Goal: Task Accomplishment & Management: Complete application form

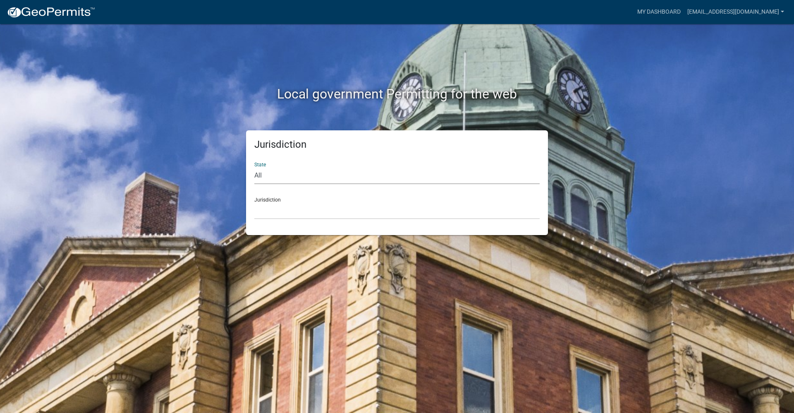
click at [294, 175] on select "All [US_STATE] [US_STATE] [US_STATE] [US_STATE] [US_STATE] [US_STATE] [US_STATE…" at bounding box center [396, 175] width 285 height 17
select select "[US_STATE]"
click at [254, 167] on select "All [US_STATE] [US_STATE] [US_STATE] [US_STATE] [US_STATE] [US_STATE] [US_STATE…" at bounding box center [396, 175] width 285 height 17
click at [304, 216] on select "[GEOGRAPHIC_DATA], [US_STATE] [GEOGRAPHIC_DATA], [US_STATE] [GEOGRAPHIC_DATA], …" at bounding box center [396, 210] width 285 height 17
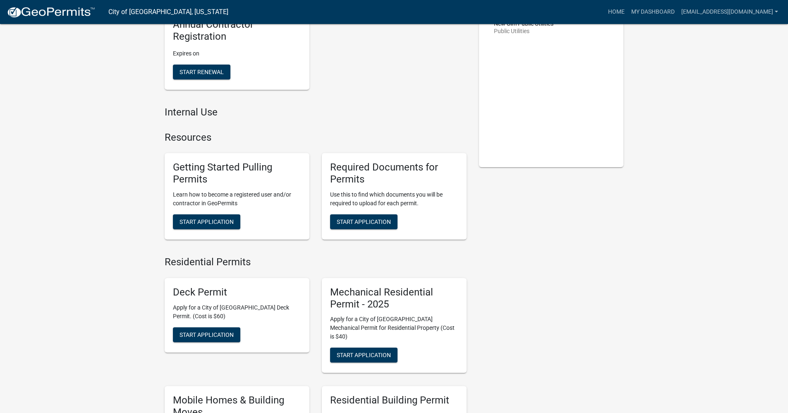
scroll to position [124, 0]
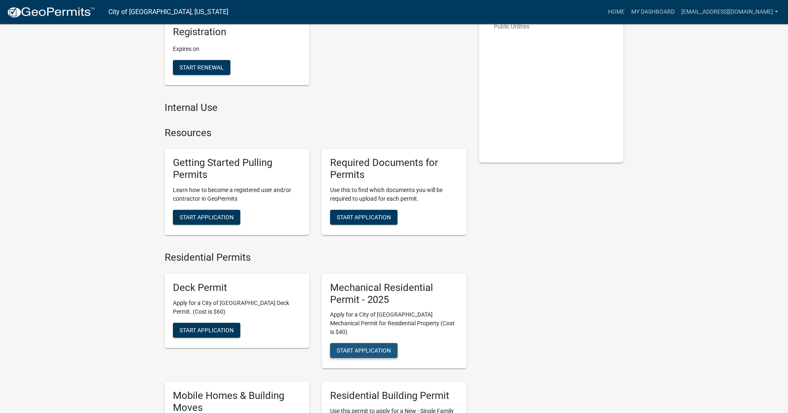
click at [360, 347] on span "Start Application" at bounding box center [364, 350] width 54 height 7
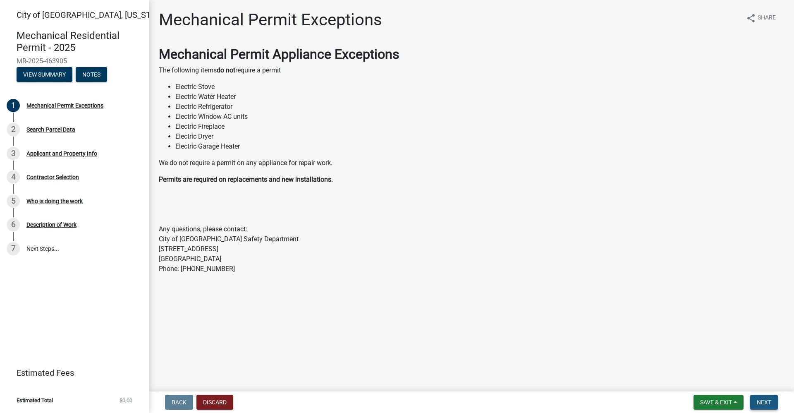
click at [764, 402] on span "Next" at bounding box center [764, 402] width 14 height 7
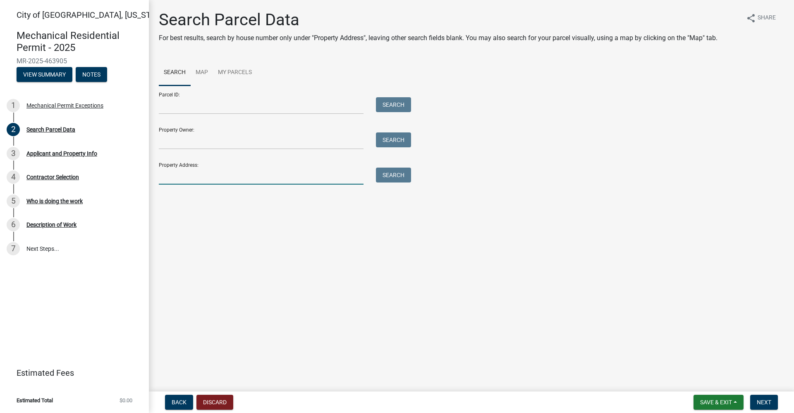
click at [185, 179] on input "Property Address:" at bounding box center [261, 175] width 205 height 17
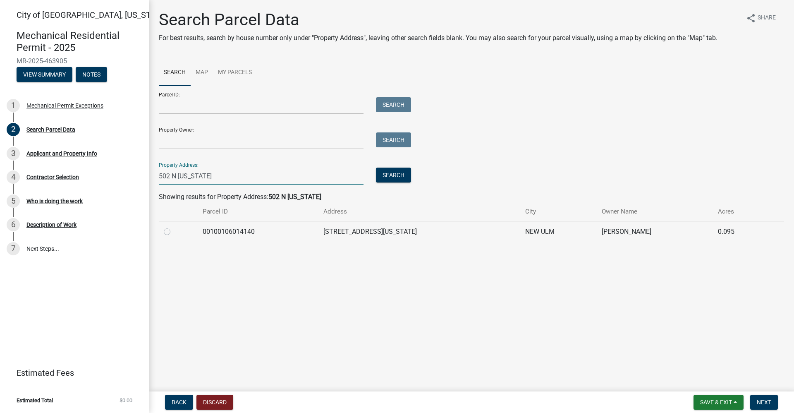
type input "502 N [US_STATE]"
click at [174, 227] on label at bounding box center [174, 227] width 0 height 0
click at [174, 232] on input "radio" at bounding box center [176, 229] width 5 height 5
radio input "true"
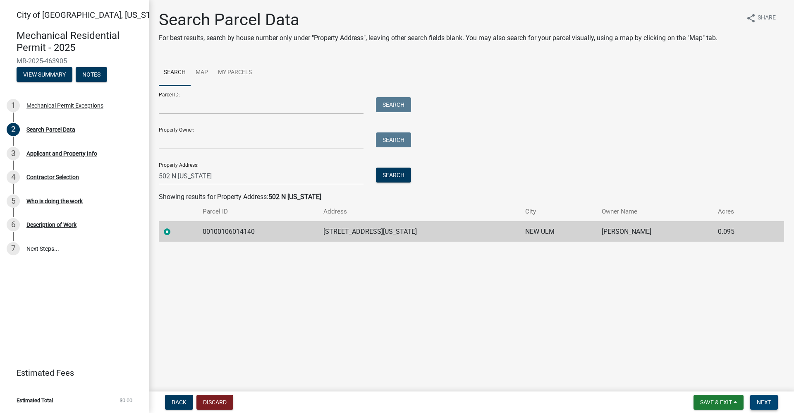
click at [768, 404] on span "Next" at bounding box center [764, 402] width 14 height 7
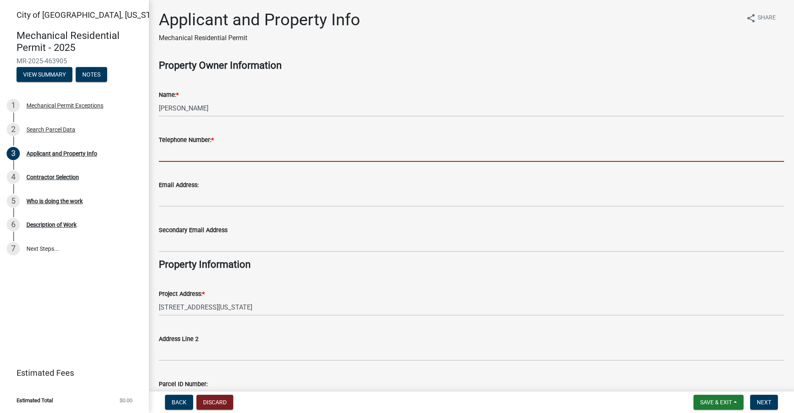
click at [248, 151] on input "Telephone Number: *" at bounding box center [471, 153] width 625 height 17
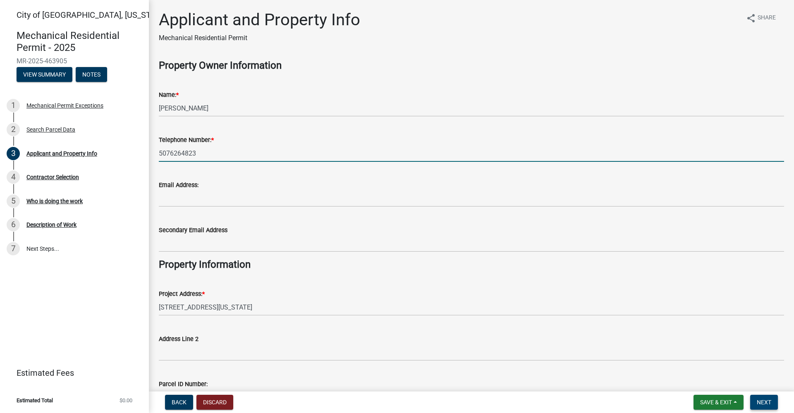
type input "5076264823"
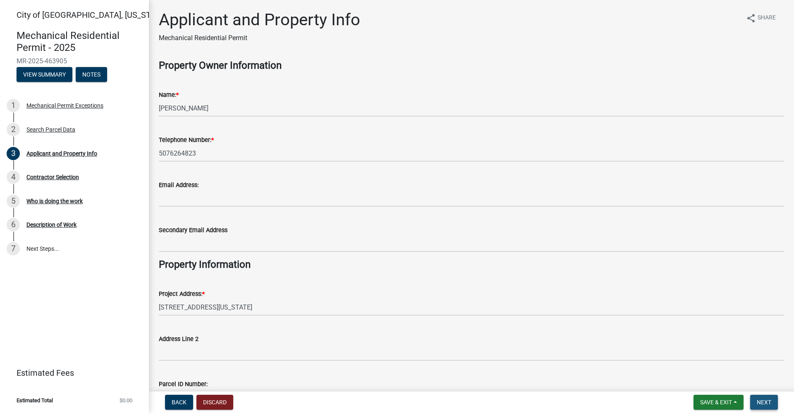
click at [764, 401] on span "Next" at bounding box center [764, 402] width 14 height 7
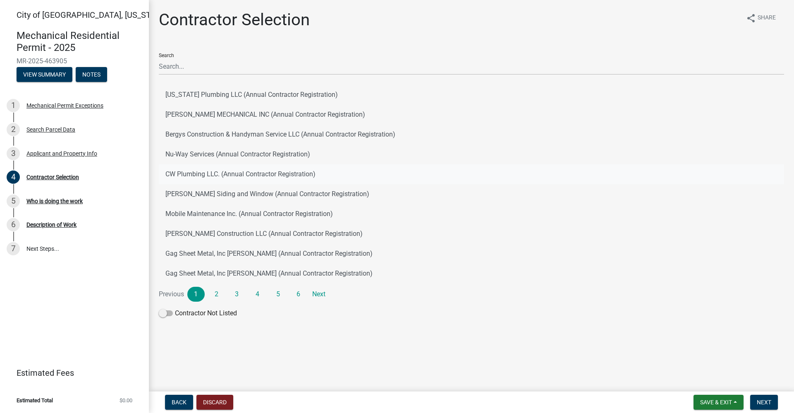
click at [189, 170] on button "CW Plumbing LLC. (Annual Contractor Registration)" at bounding box center [471, 174] width 625 height 20
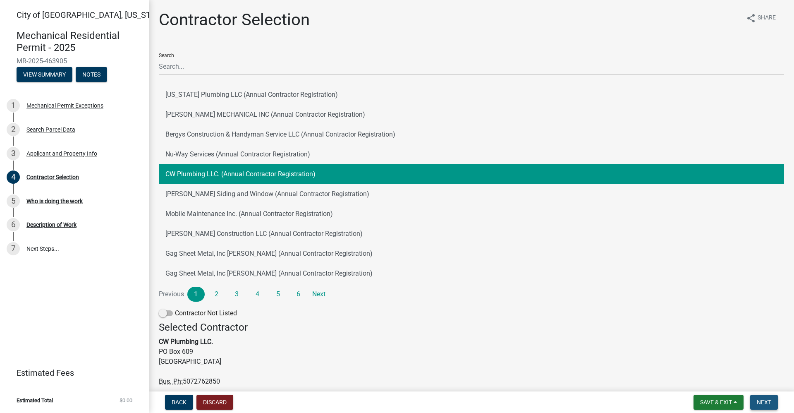
click at [761, 396] on button "Next" at bounding box center [764, 401] width 28 height 15
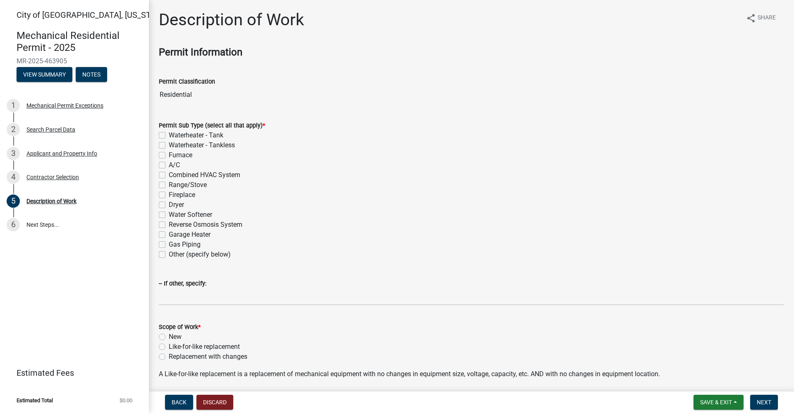
click at [169, 135] on label "Waterheater - Tank" at bounding box center [196, 135] width 55 height 10
click at [169, 135] on input "Waterheater - Tank" at bounding box center [171, 132] width 5 height 5
checkbox input "true"
checkbox input "false"
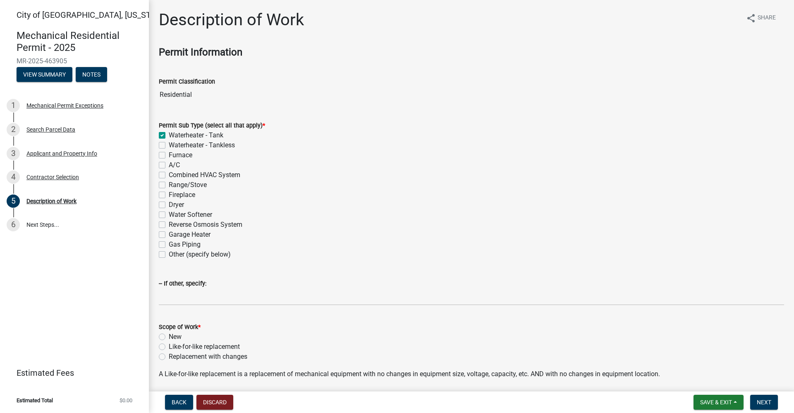
checkbox input "false"
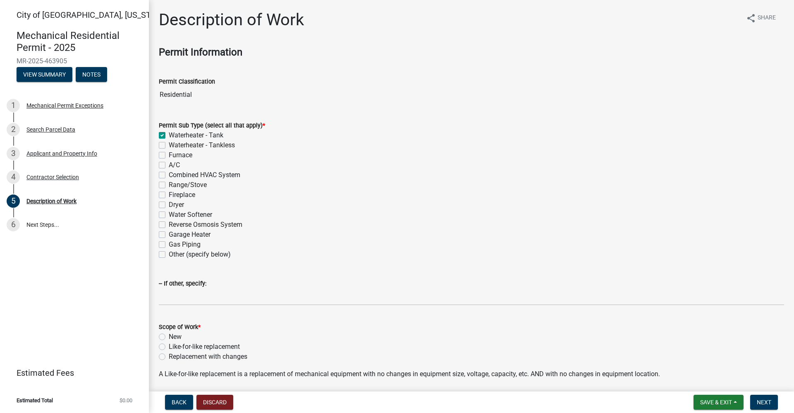
checkbox input "false"
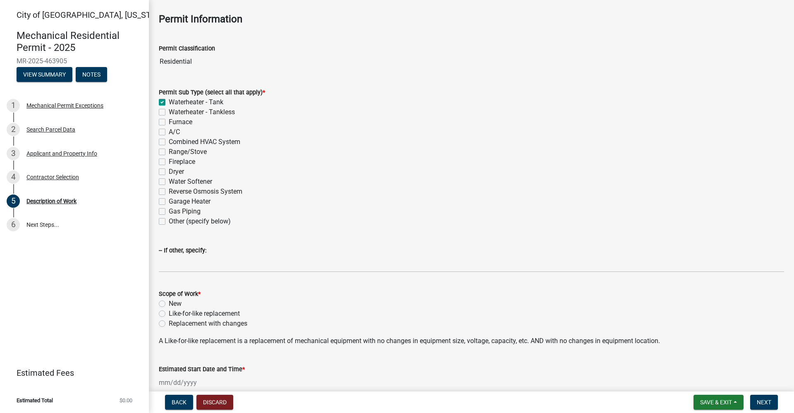
scroll to position [83, 0]
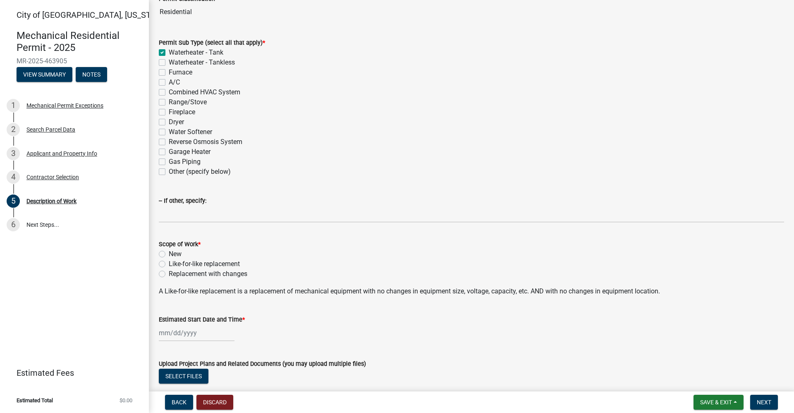
click at [169, 265] on label "Like-for-like replacement" at bounding box center [204, 264] width 71 height 10
click at [169, 264] on input "Like-for-like replacement" at bounding box center [171, 261] width 5 height 5
radio input "true"
click at [172, 336] on div at bounding box center [197, 332] width 76 height 17
select select "8"
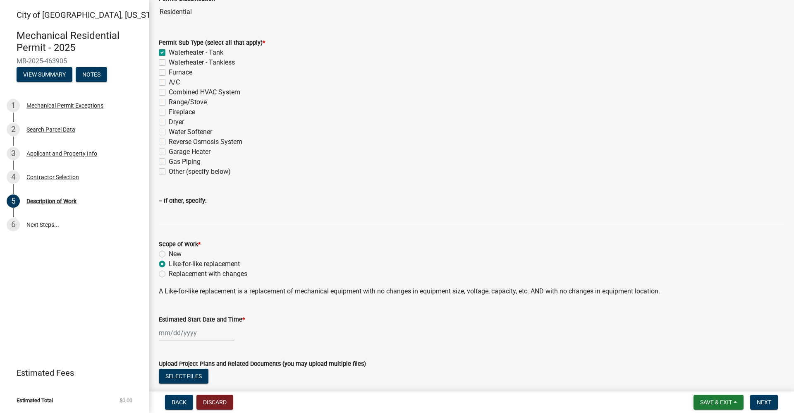
select select "2025"
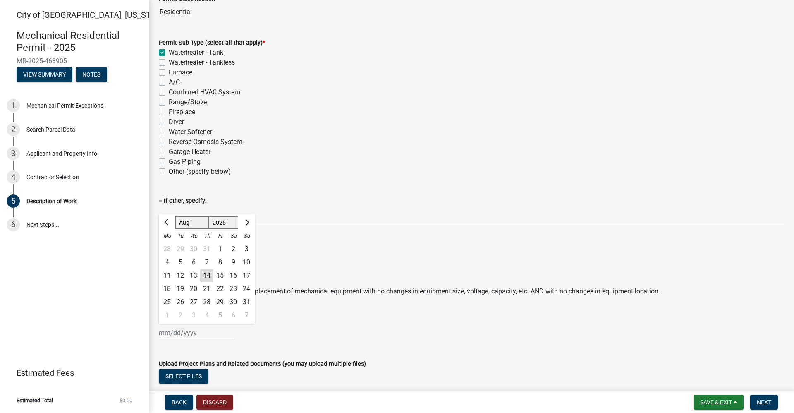
click at [206, 277] on div "14" at bounding box center [206, 275] width 13 height 13
type input "[DATE]"
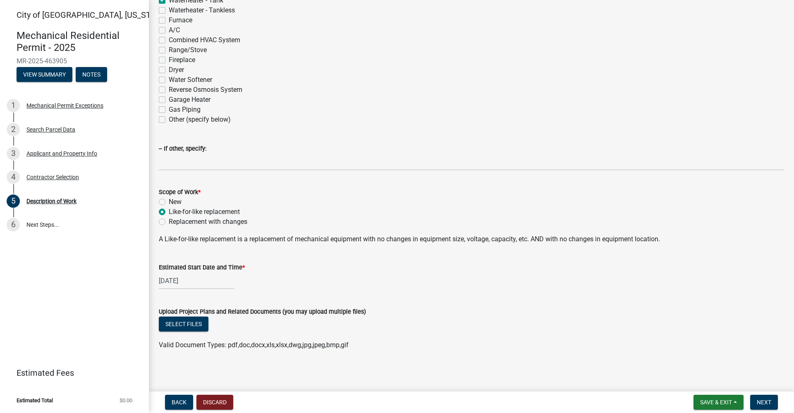
scroll to position [136, 0]
click at [764, 407] on button "Next" at bounding box center [764, 401] width 28 height 15
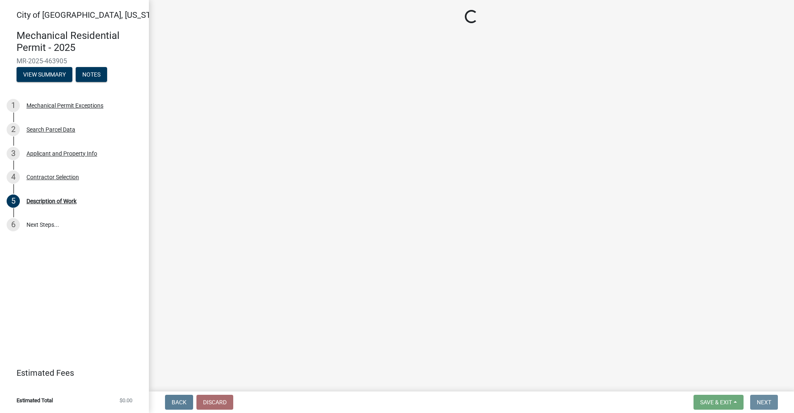
scroll to position [0, 0]
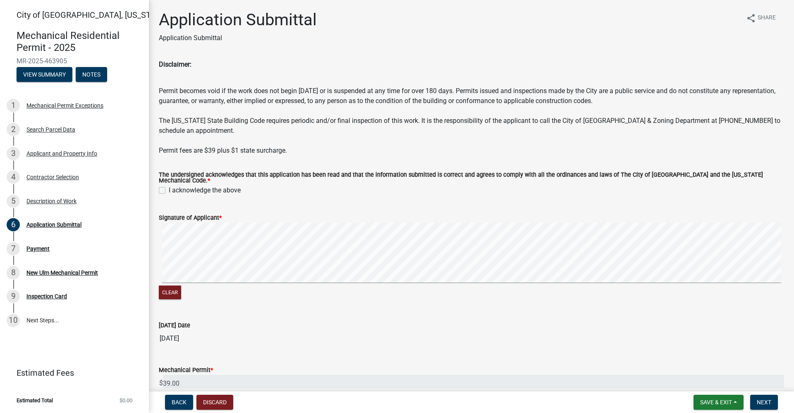
click at [169, 187] on label "I acknowledge the above" at bounding box center [205, 190] width 72 height 10
click at [169, 187] on input "I acknowledge the above" at bounding box center [171, 187] width 5 height 5
checkbox input "true"
click at [762, 402] on span "Next" at bounding box center [764, 402] width 14 height 7
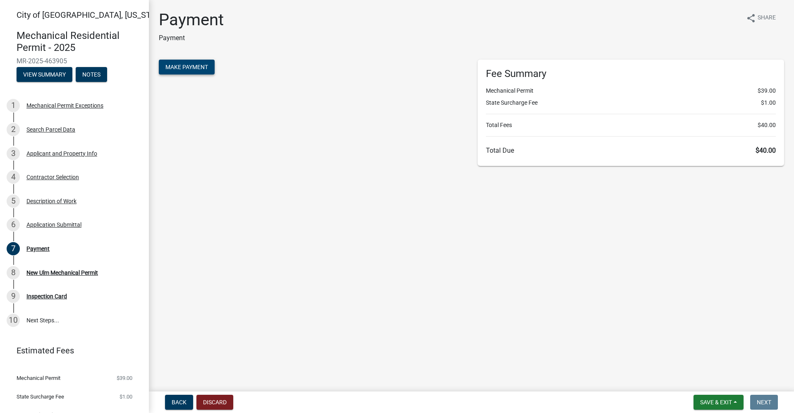
click at [196, 64] on span "Make Payment" at bounding box center [186, 67] width 43 height 7
